Goal: Navigation & Orientation: Find specific page/section

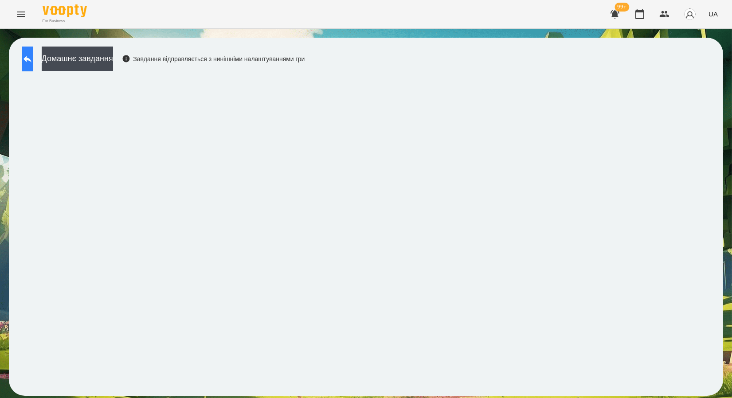
click at [31, 59] on icon at bounding box center [27, 59] width 8 height 7
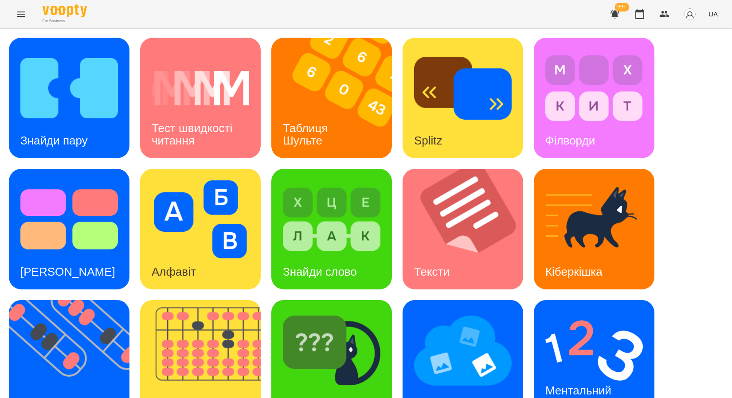
scroll to position [64, 0]
click at [88, 300] on img at bounding box center [75, 360] width 132 height 121
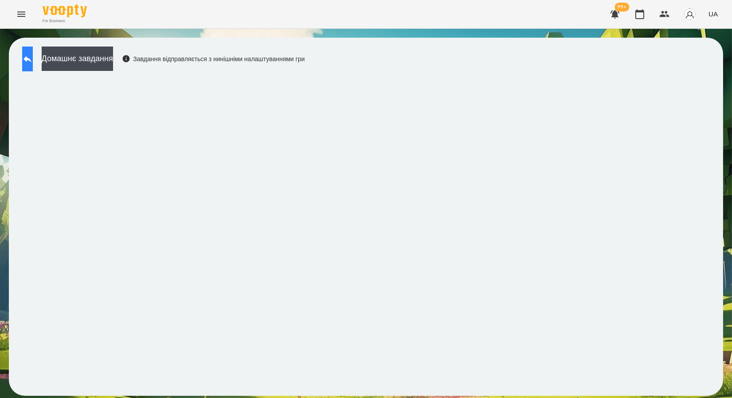
click at [31, 58] on icon at bounding box center [27, 59] width 11 height 11
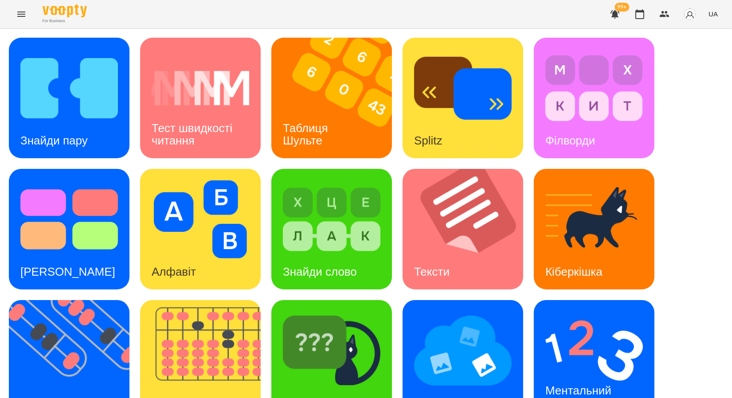
scroll to position [163, 0]
click at [455, 311] on img at bounding box center [462, 350] width 97 height 78
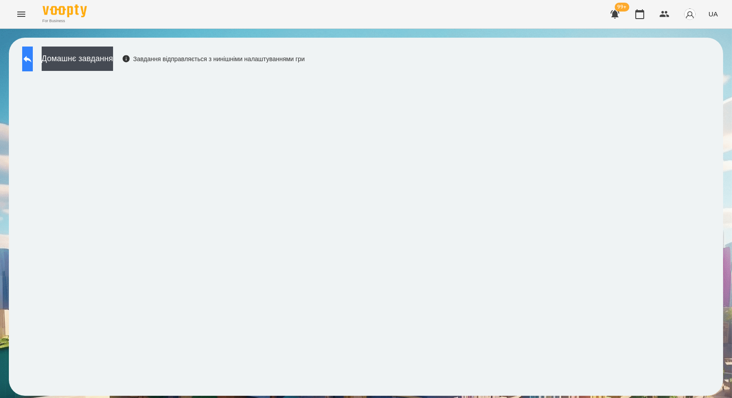
click at [31, 59] on icon at bounding box center [27, 59] width 11 height 11
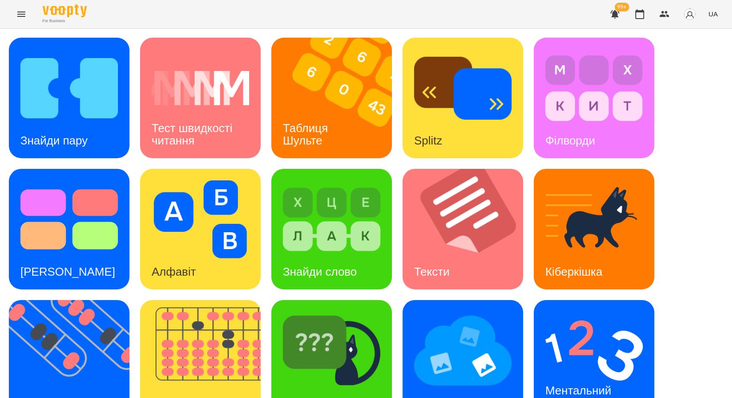
scroll to position [163, 0]
click at [547, 311] on img at bounding box center [593, 350] width 97 height 78
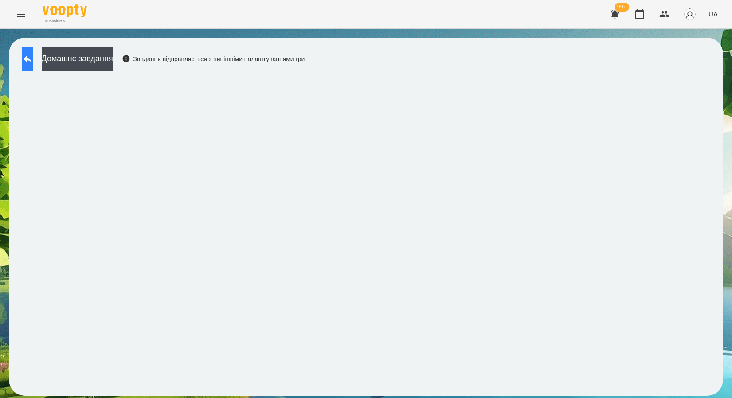
click at [31, 60] on icon at bounding box center [27, 59] width 8 height 7
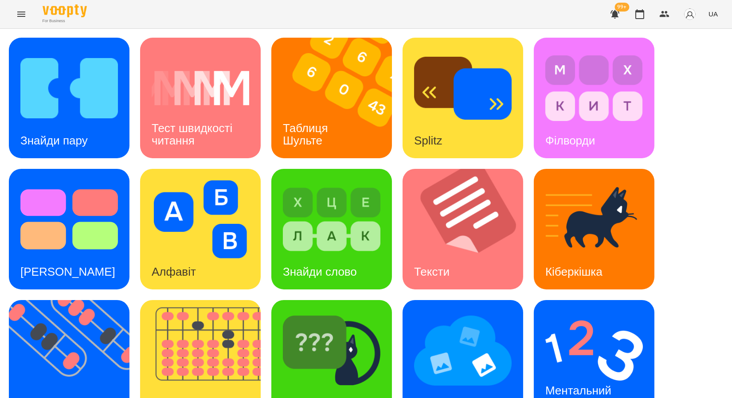
scroll to position [163, 0]
click at [555, 311] on img at bounding box center [593, 350] width 97 height 78
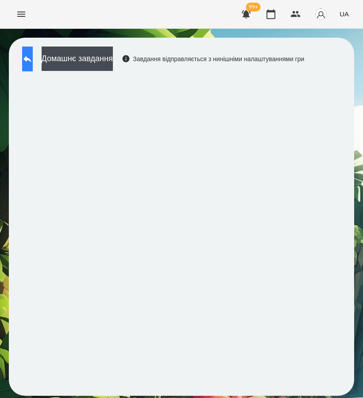
click at [33, 60] on icon at bounding box center [27, 59] width 11 height 11
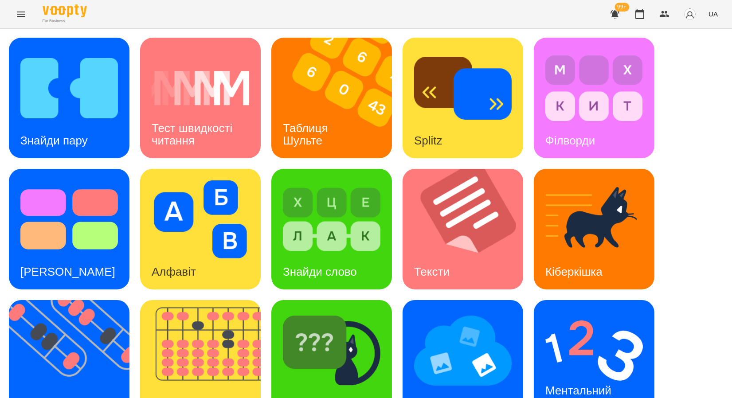
scroll to position [163, 0]
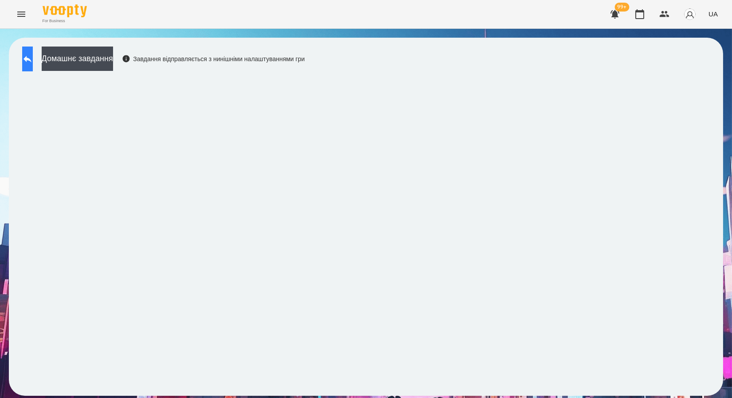
click at [31, 51] on button at bounding box center [27, 59] width 11 height 25
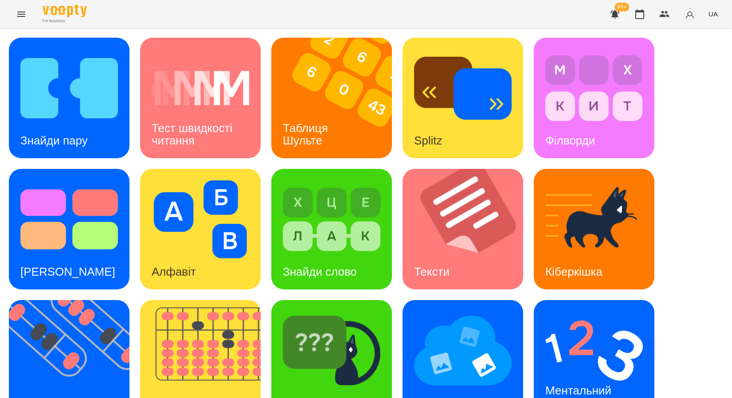
scroll to position [163, 0]
click at [342, 385] on div "[PERSON_NAME]" at bounding box center [330, 402] width 118 height 35
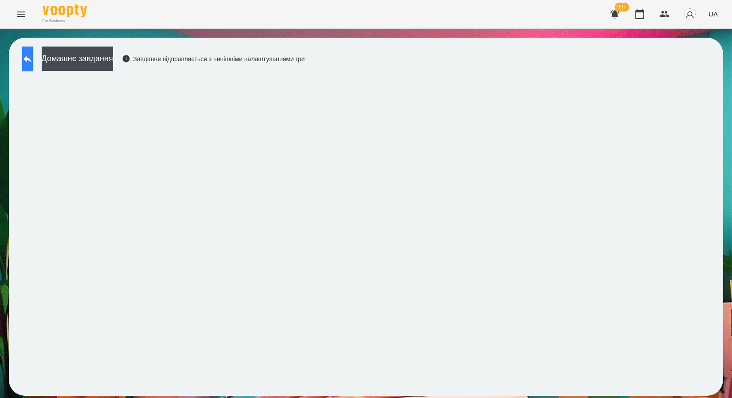
click at [31, 59] on icon at bounding box center [27, 59] width 8 height 7
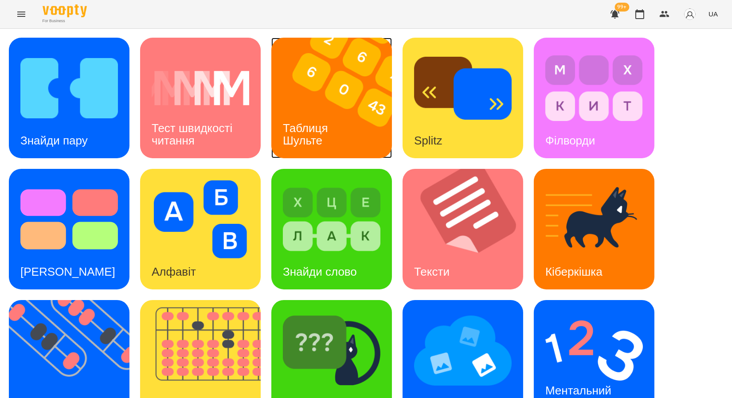
click at [310, 104] on img at bounding box center [337, 98] width 132 height 121
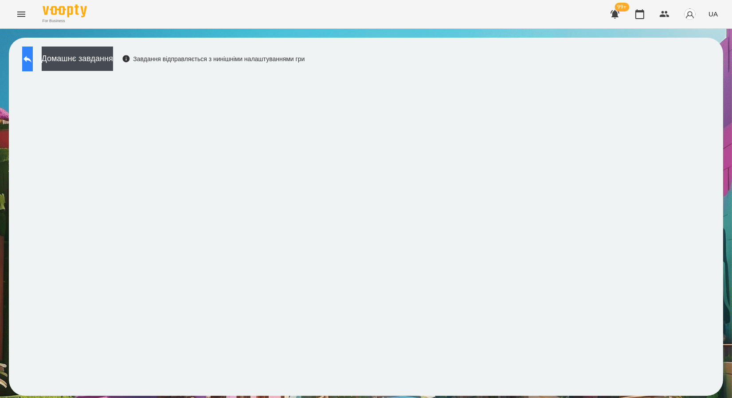
click at [33, 63] on icon at bounding box center [27, 59] width 11 height 11
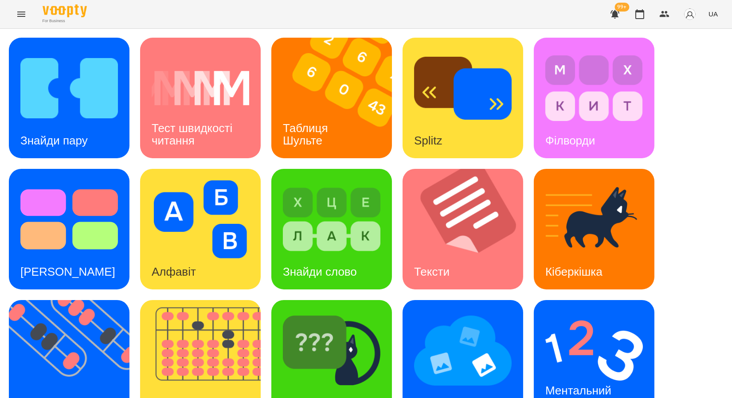
scroll to position [163, 0]
click at [80, 300] on img at bounding box center [75, 360] width 132 height 121
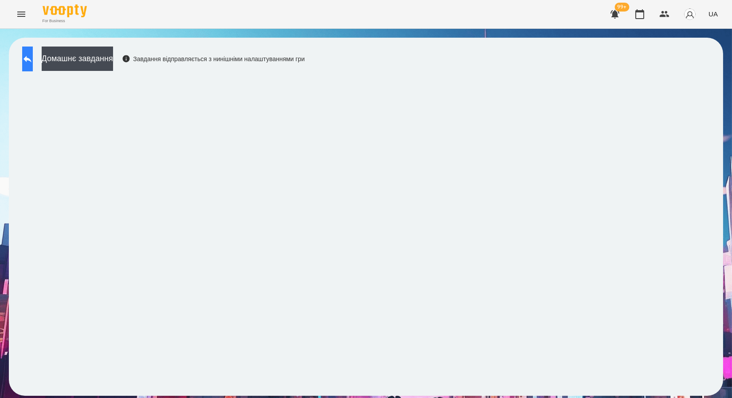
click at [33, 65] on button at bounding box center [27, 59] width 11 height 25
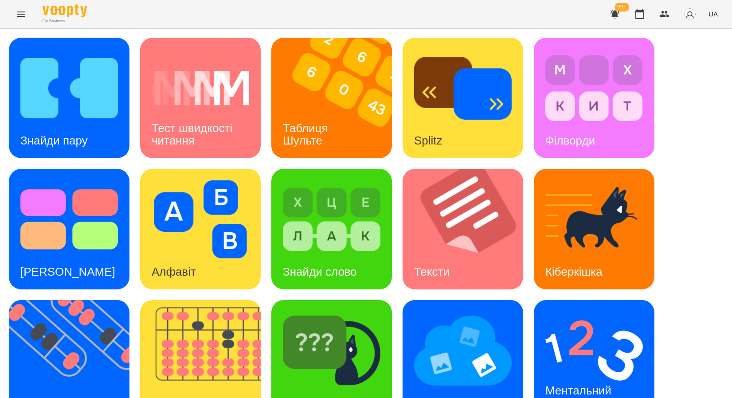
scroll to position [163, 0]
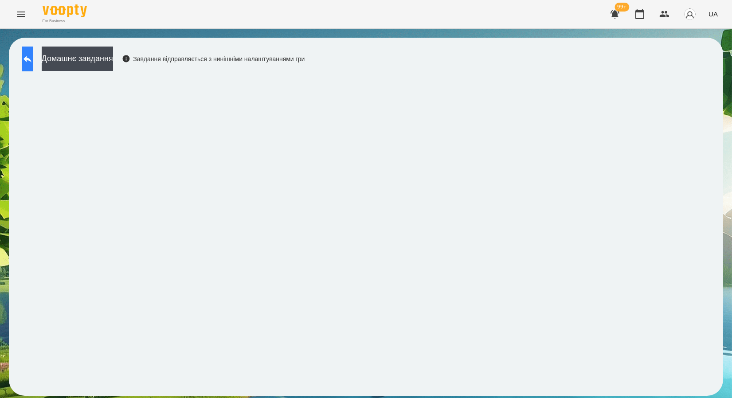
click at [33, 59] on button at bounding box center [27, 59] width 11 height 25
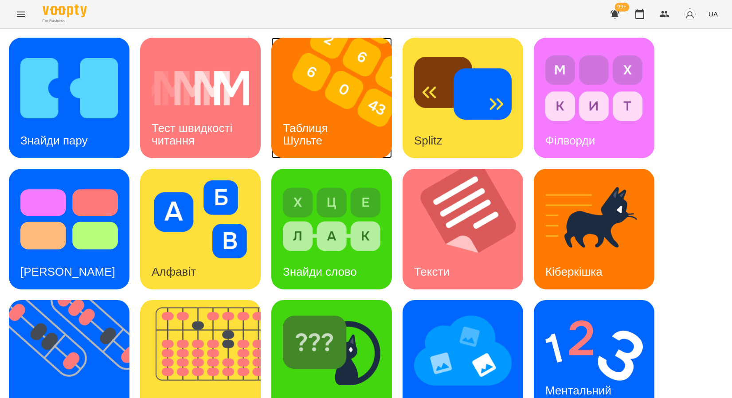
click at [362, 99] on img at bounding box center [337, 98] width 132 height 121
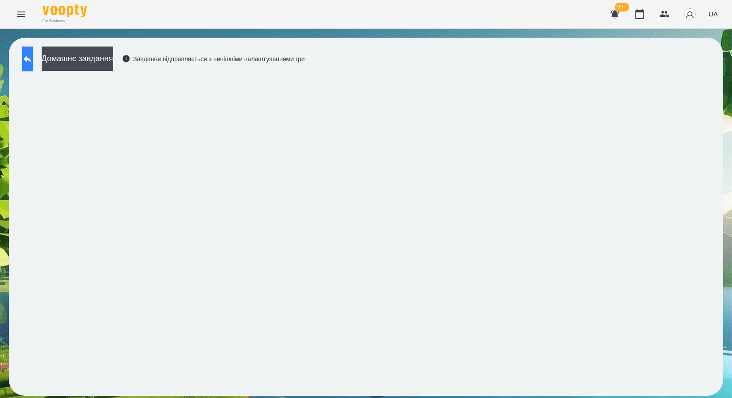
click at [33, 63] on icon at bounding box center [27, 59] width 11 height 11
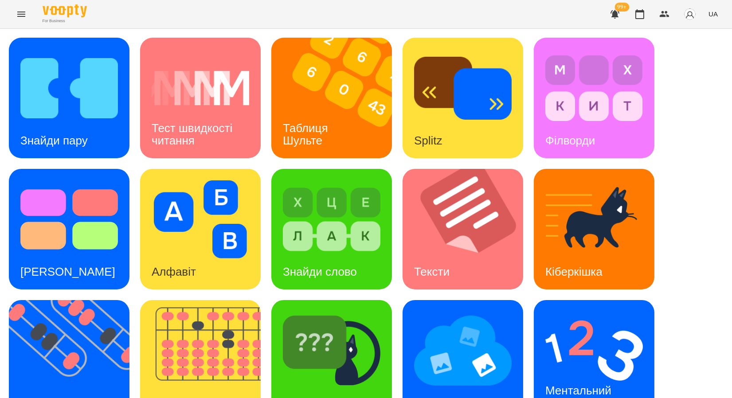
scroll to position [163, 0]
click at [98, 300] on img at bounding box center [75, 360] width 132 height 121
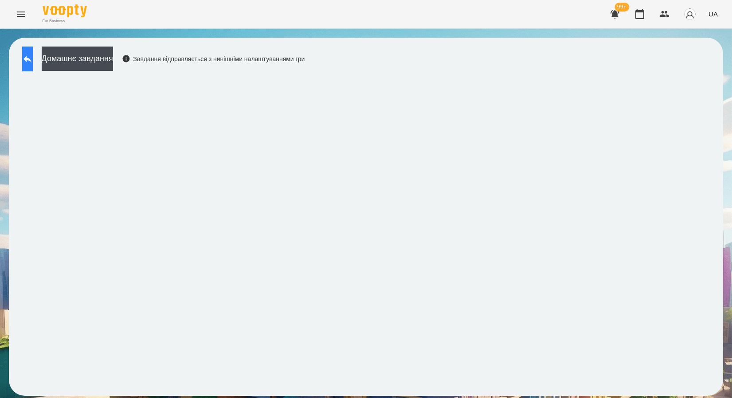
click at [30, 57] on button at bounding box center [27, 59] width 11 height 25
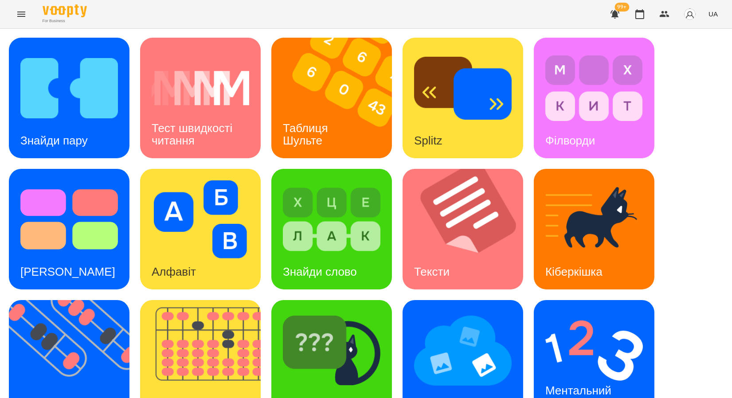
scroll to position [163, 0]
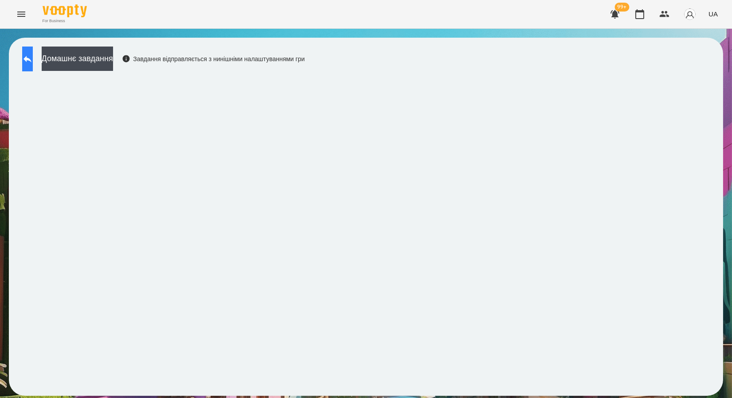
click at [33, 57] on button at bounding box center [27, 59] width 11 height 25
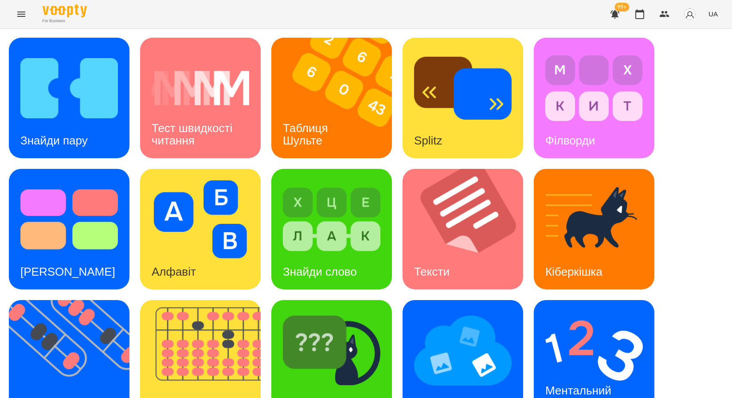
scroll to position [163, 0]
click at [569, 311] on img at bounding box center [593, 350] width 97 height 78
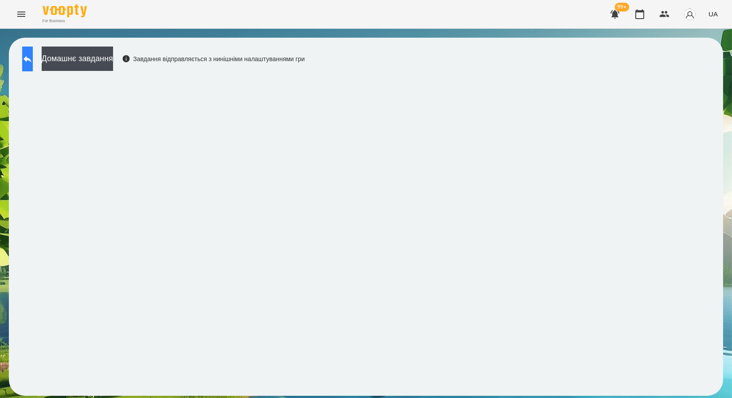
click at [33, 48] on button at bounding box center [27, 59] width 11 height 25
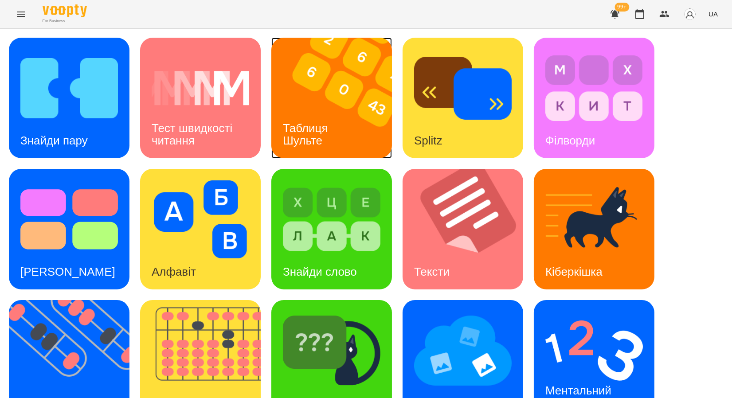
click at [338, 94] on img at bounding box center [337, 98] width 132 height 121
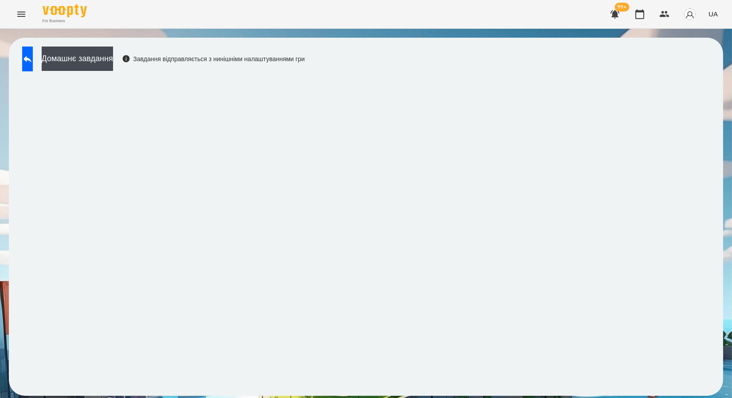
click at [321, 32] on div "Домашнє завдання Завдання відправляється з нинішніми налаштуваннями гри" at bounding box center [366, 217] width 732 height 376
click at [33, 52] on button at bounding box center [27, 59] width 11 height 25
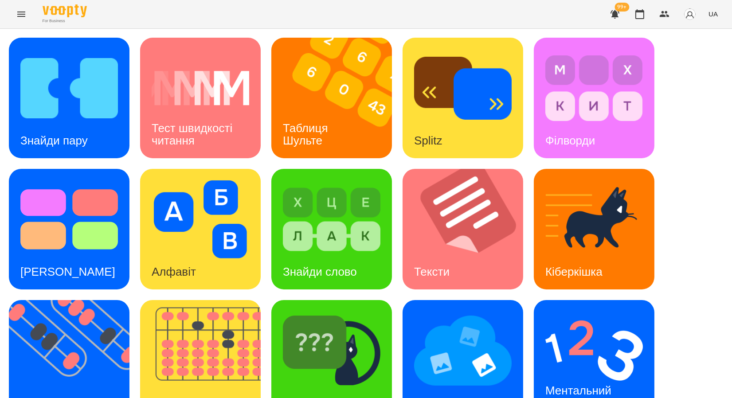
scroll to position [163, 0]
click at [70, 300] on img at bounding box center [75, 360] width 132 height 121
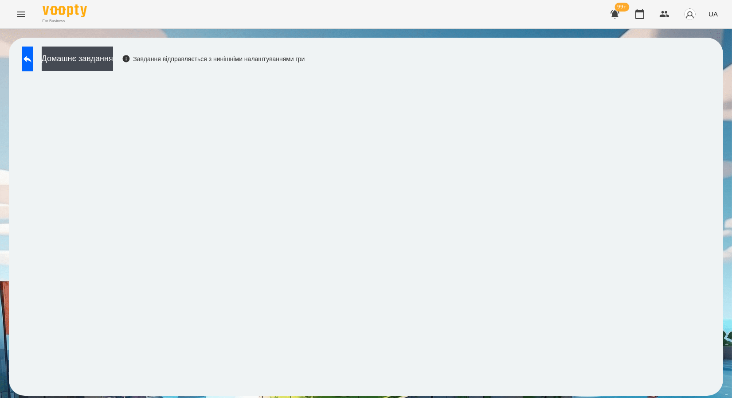
drag, startPoint x: 35, startPoint y: 61, endPoint x: 144, endPoint y: 26, distance: 113.6
click at [33, 61] on icon at bounding box center [27, 59] width 11 height 11
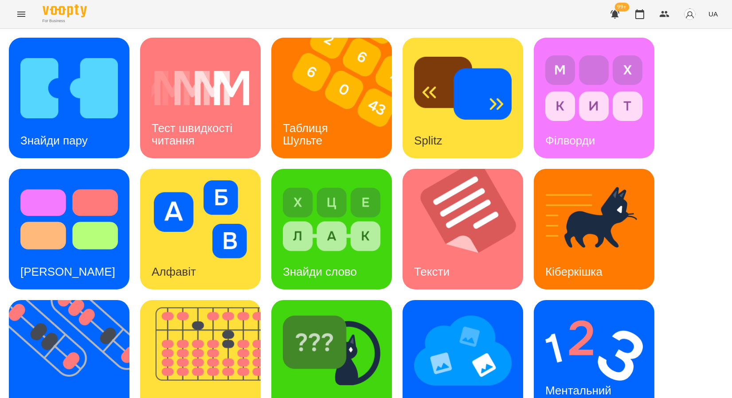
scroll to position [163, 0]
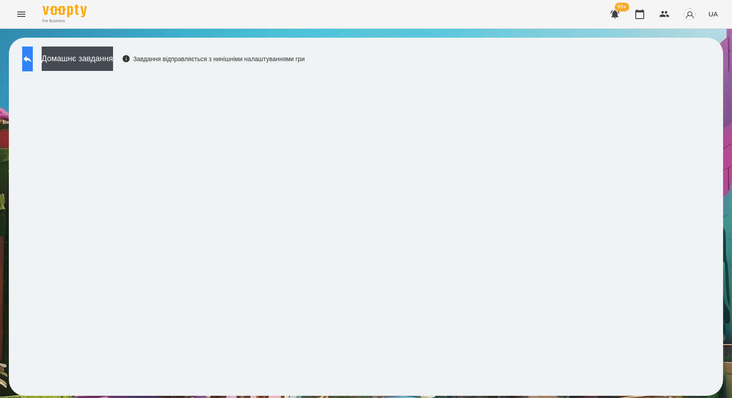
click at [33, 59] on button at bounding box center [27, 59] width 11 height 25
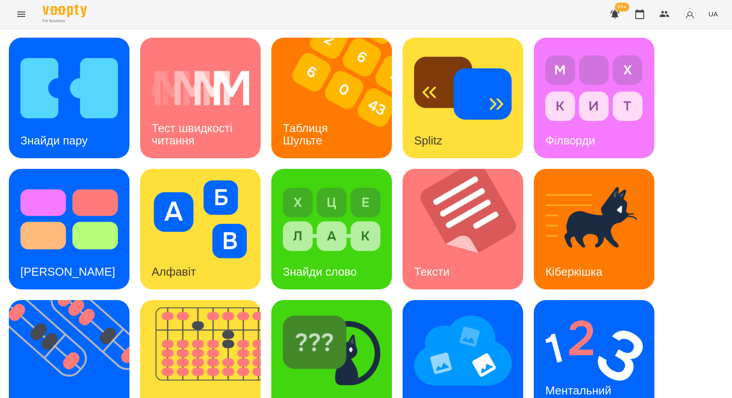
scroll to position [163, 0]
click at [574, 311] on img at bounding box center [593, 350] width 97 height 78
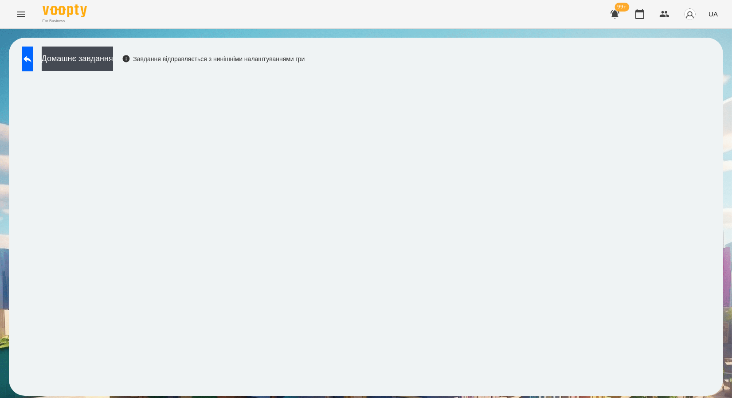
click at [31, 44] on div "Домашнє завдання Завдання відправляється з нинішніми налаштуваннями гри" at bounding box center [366, 217] width 714 height 358
click at [33, 61] on button at bounding box center [27, 59] width 11 height 25
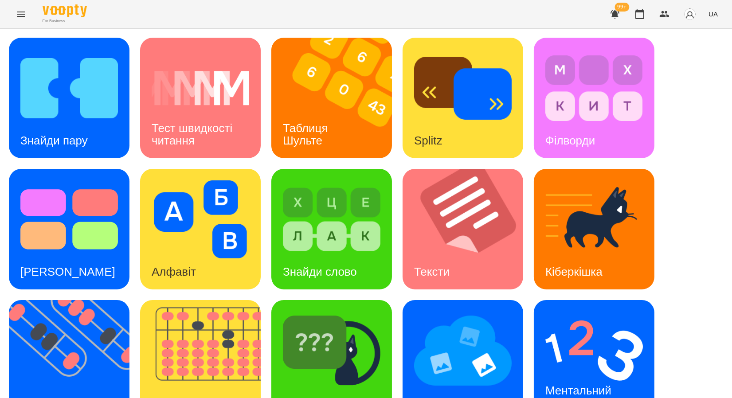
scroll to position [163, 0]
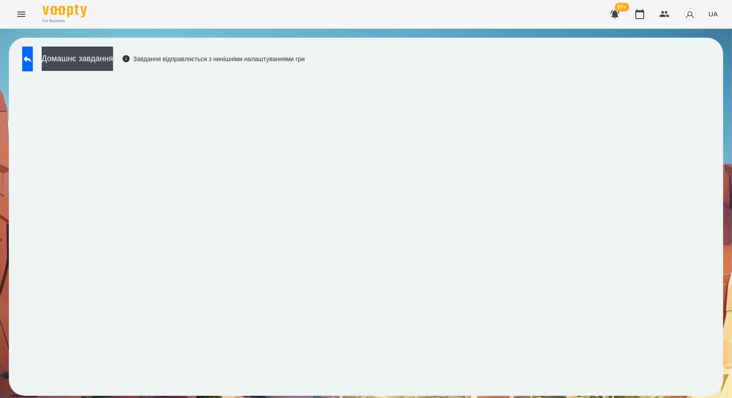
click at [9, 11] on div "For Business 99+ UA" at bounding box center [366, 14] width 732 height 28
click at [18, 13] on icon "Menu" at bounding box center [21, 14] width 11 height 11
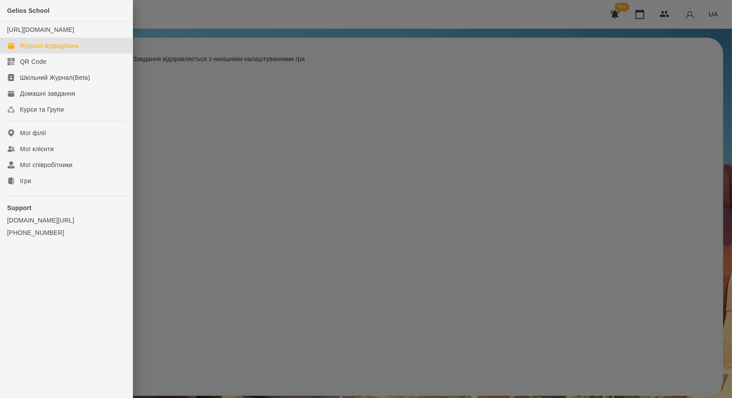
click at [39, 50] on div "Журнал відвідувань" at bounding box center [49, 45] width 59 height 9
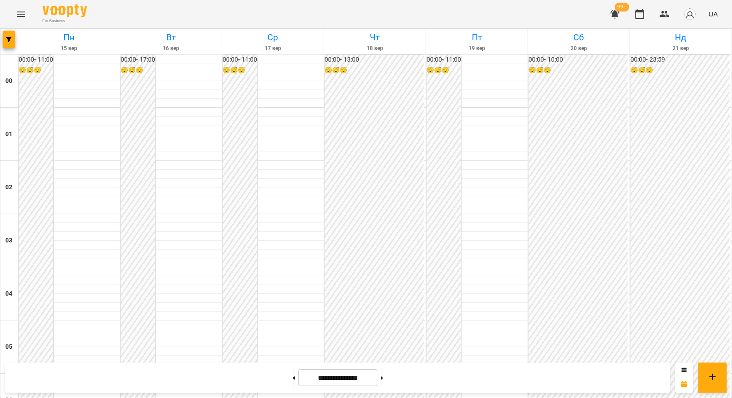
scroll to position [972, 0]
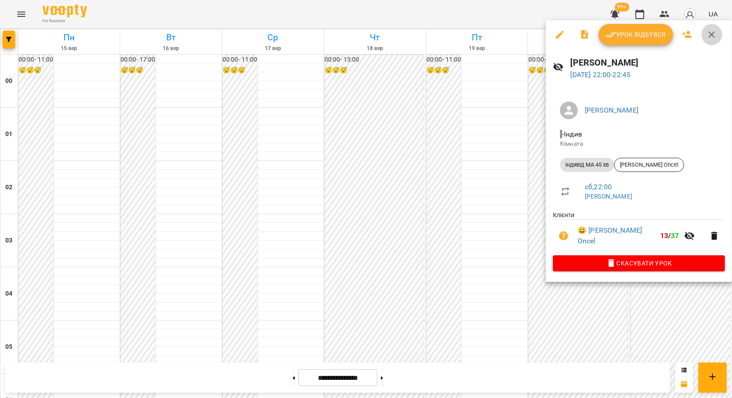
click at [709, 35] on icon "button" at bounding box center [711, 34] width 11 height 11
